Goal: Task Accomplishment & Management: Complete application form

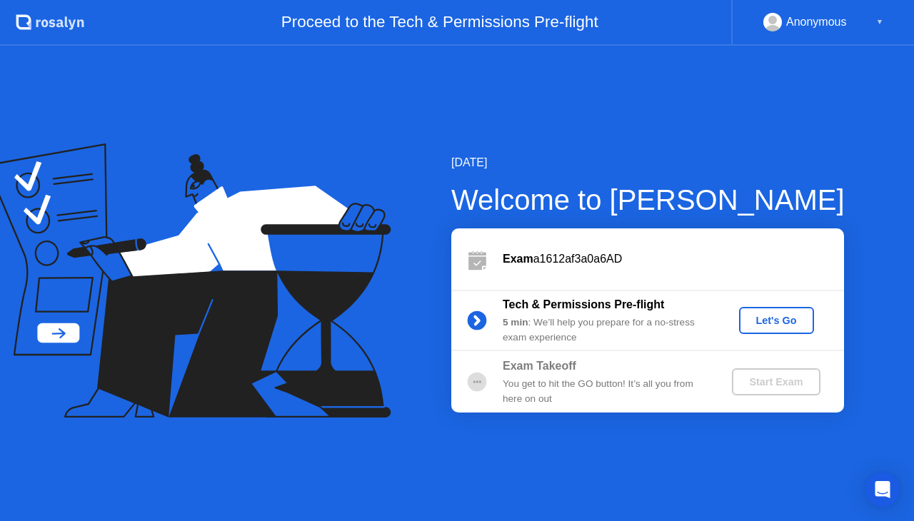
click at [537, 258] on div "Exam a1612af3a0a6AD" at bounding box center [673, 259] width 341 height 17
click at [754, 320] on div "Let's Go" at bounding box center [777, 320] width 64 height 11
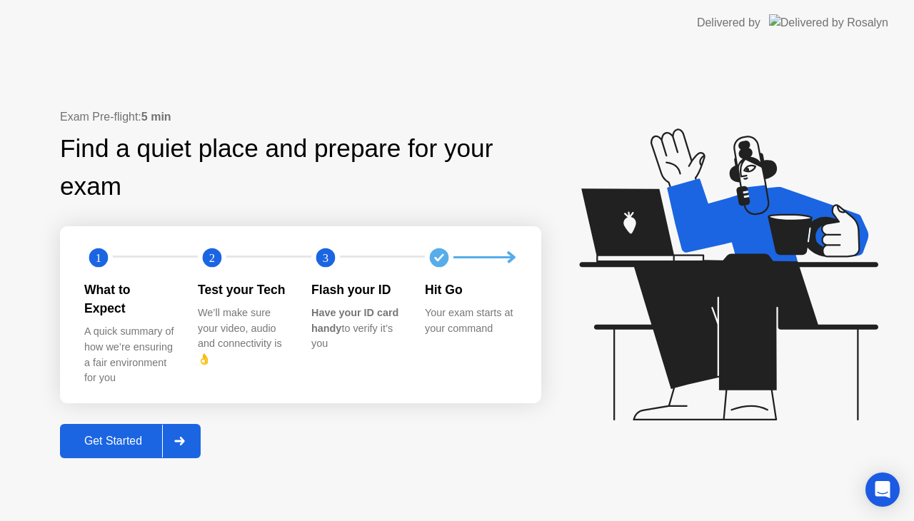
click at [129, 435] on div "Get Started" at bounding box center [113, 441] width 98 height 13
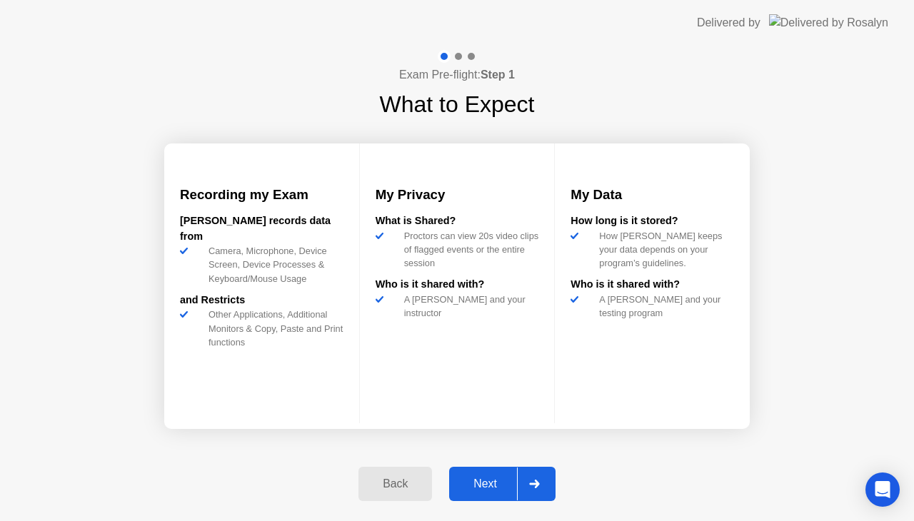
click at [553, 493] on button "Next" at bounding box center [502, 484] width 106 height 34
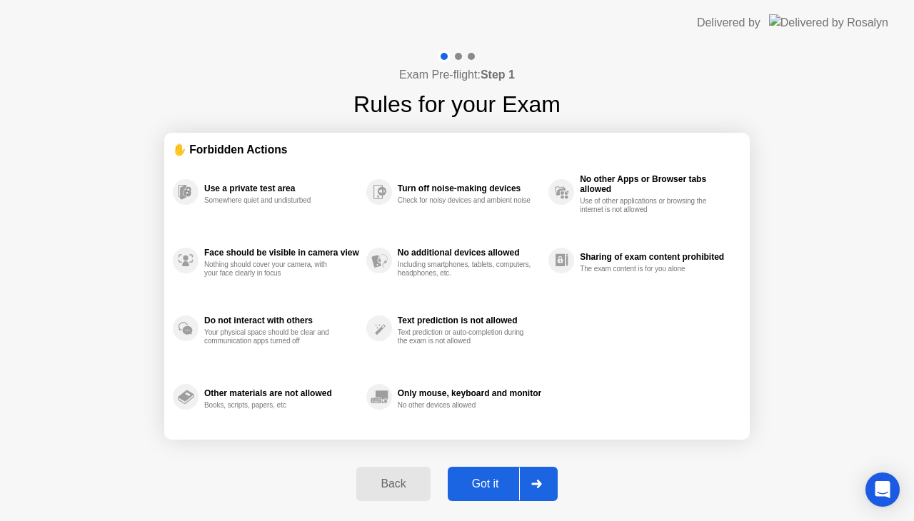
click at [544, 486] on div at bounding box center [536, 484] width 34 height 33
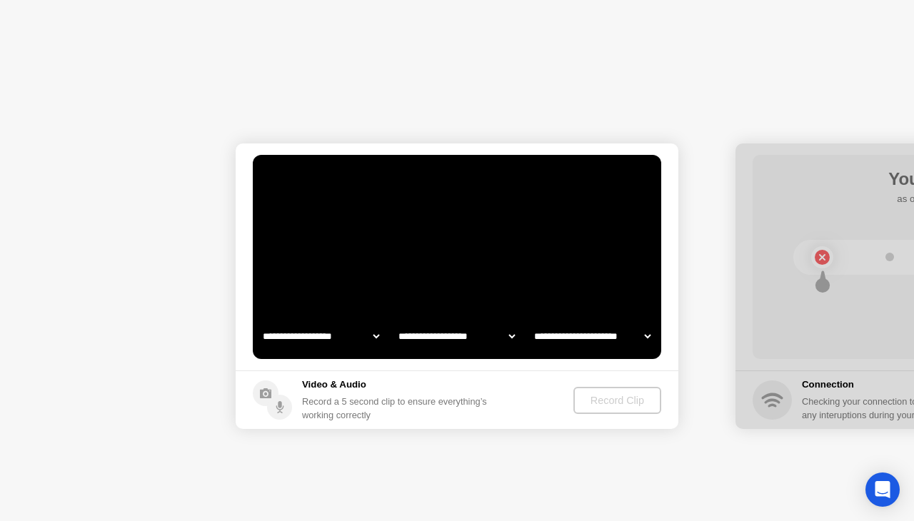
select select "**********"
select select "*******"
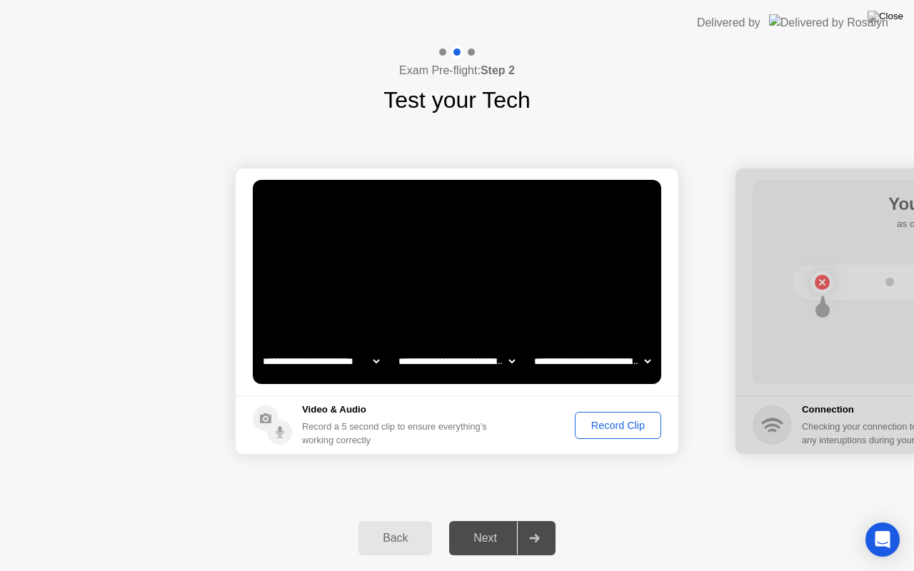
click at [587, 431] on div "Record Clip" at bounding box center [618, 425] width 76 height 11
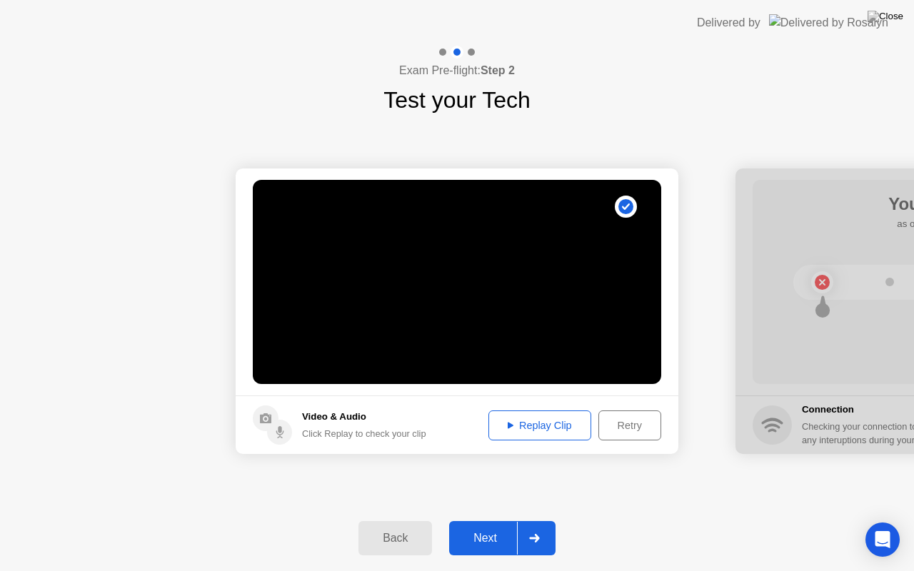
click at [552, 520] on button "Next" at bounding box center [502, 538] width 106 height 34
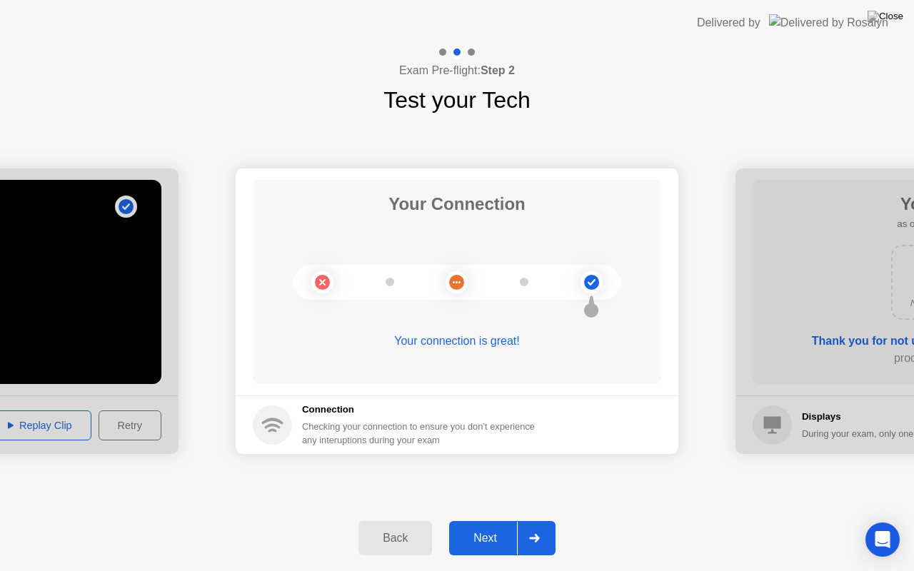
click at [550, 520] on div at bounding box center [534, 538] width 34 height 33
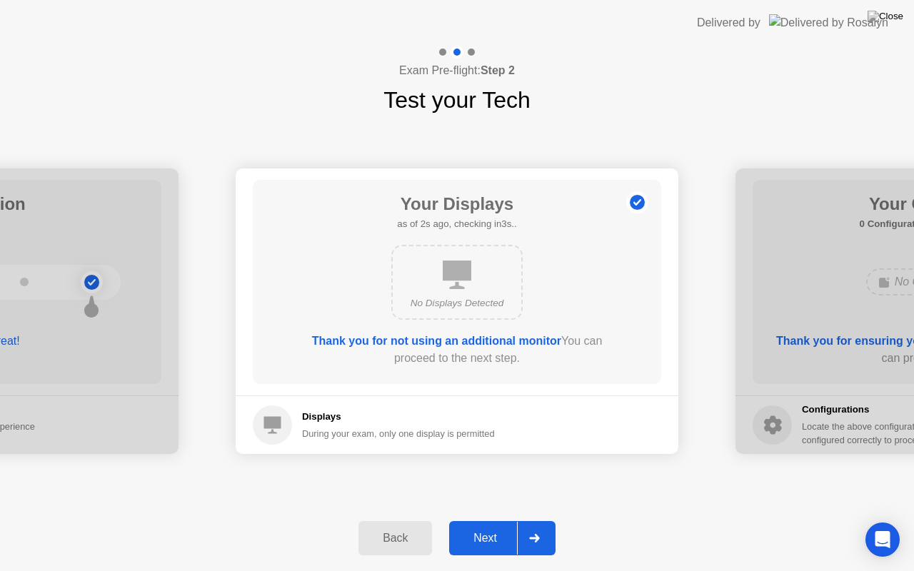
click at [538, 520] on icon at bounding box center [534, 538] width 10 height 9
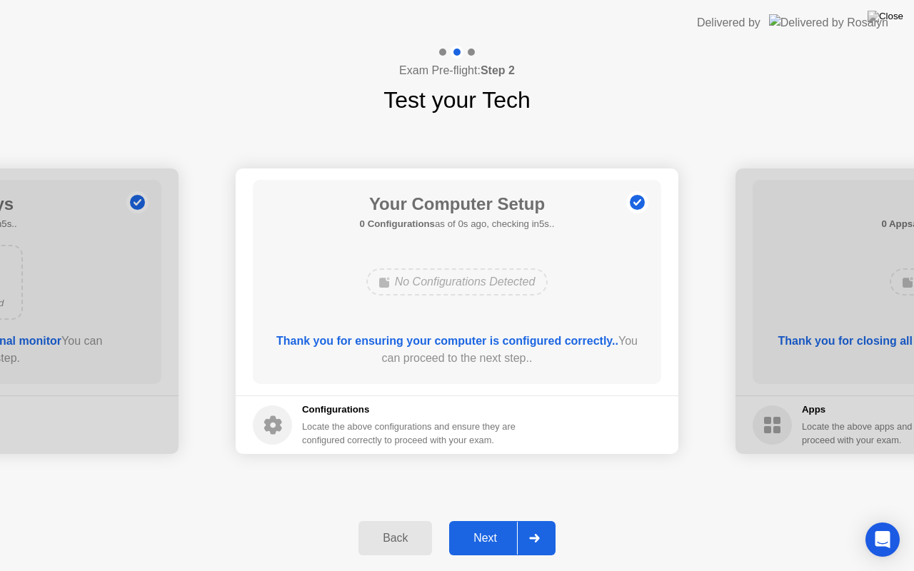
click at [538, 520] on icon at bounding box center [534, 538] width 10 height 9
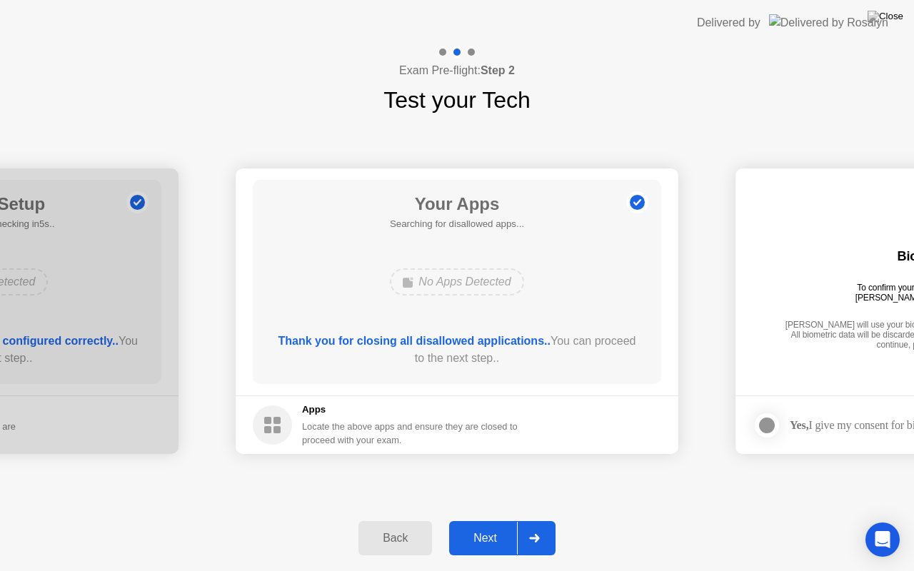
click at [538, 520] on icon at bounding box center [534, 538] width 10 height 9
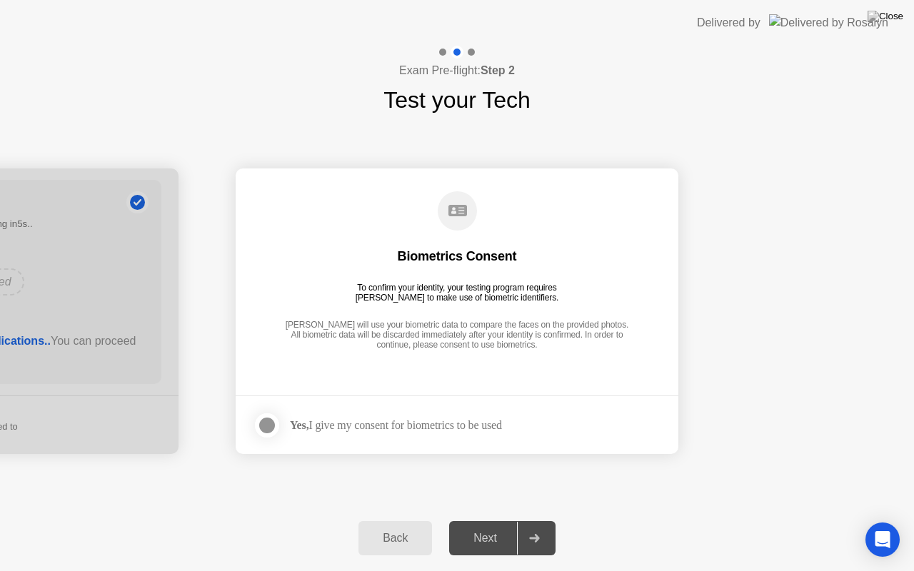
click at [538, 520] on icon at bounding box center [534, 538] width 10 height 9
click at [892, 13] on img at bounding box center [885, 16] width 36 height 11
click at [276, 426] on div at bounding box center [266, 425] width 17 height 17
click at [533, 520] on icon at bounding box center [534, 538] width 11 height 9
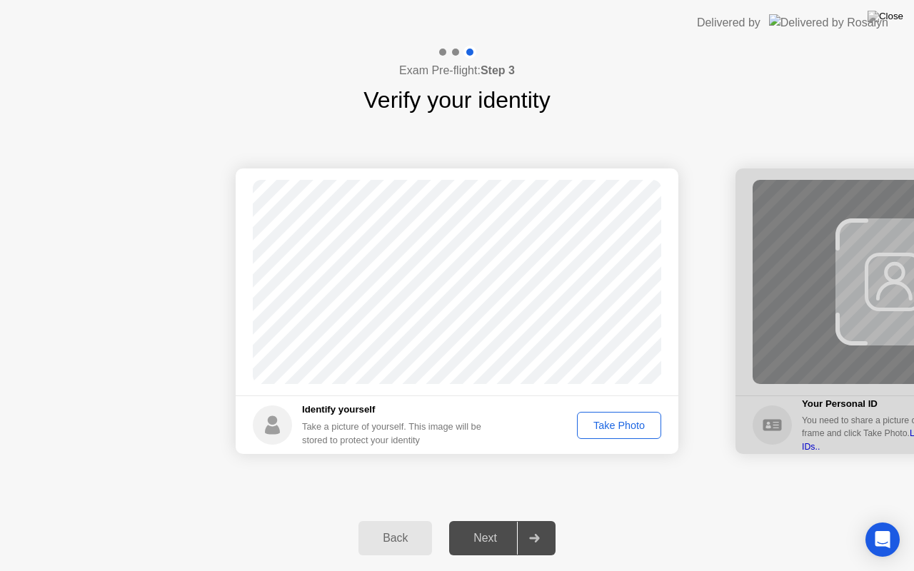
click at [651, 416] on button "Take Photo" at bounding box center [619, 425] width 84 height 27
click at [541, 520] on div at bounding box center [534, 538] width 34 height 33
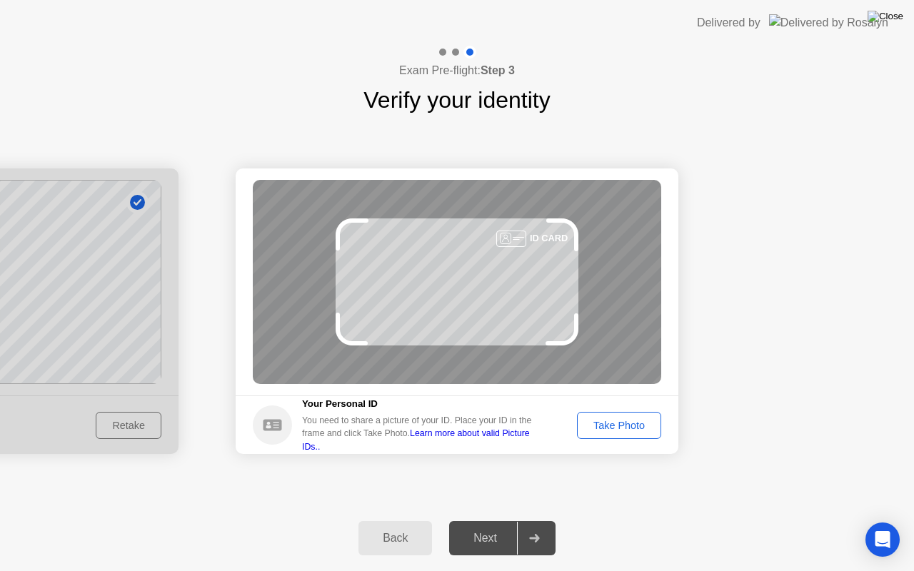
click at [901, 14] on img at bounding box center [885, 16] width 36 height 11
